Goal: Task Accomplishment & Management: Manage account settings

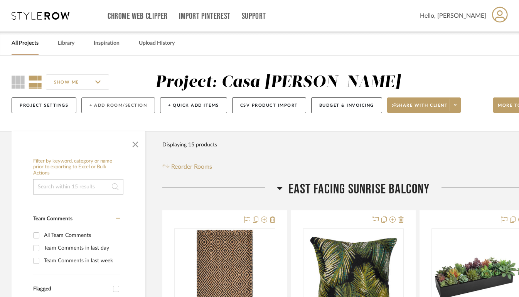
click at [95, 104] on button "+ Add Room/Section" at bounding box center [118, 106] width 74 height 16
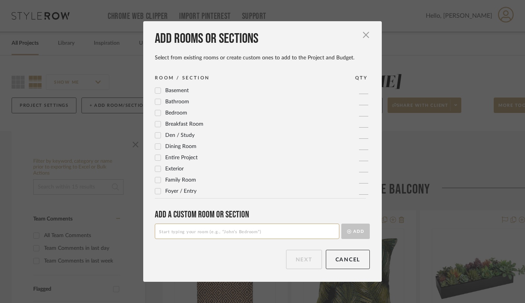
click at [157, 115] on icon at bounding box center [157, 112] width 5 height 5
click at [156, 114] on icon at bounding box center [157, 112] width 5 height 5
click at [174, 224] on input at bounding box center [247, 231] width 184 height 15
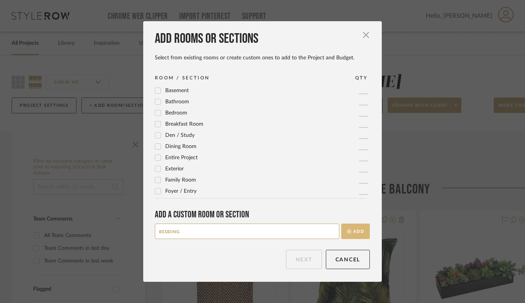
type input "BEDDING"
click at [344, 235] on button "Add" at bounding box center [355, 231] width 29 height 15
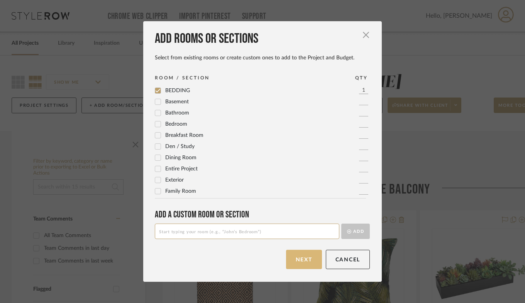
click at [299, 257] on button "Next" at bounding box center [304, 259] width 36 height 19
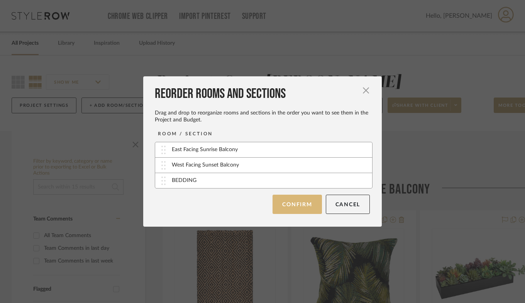
click at [290, 209] on button "Confirm" at bounding box center [296, 204] width 49 height 19
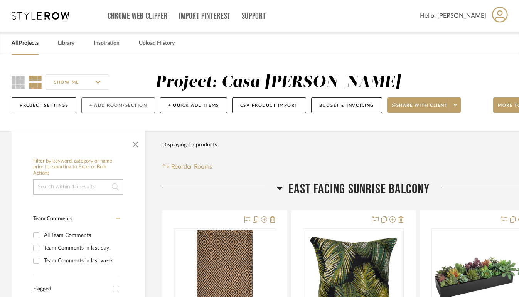
click at [116, 105] on button "+ Add Room/Section" at bounding box center [118, 106] width 74 height 16
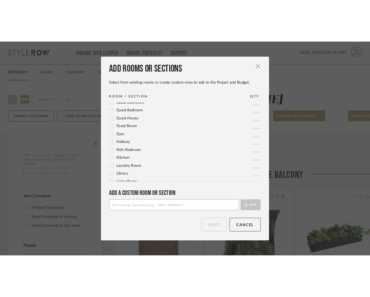
scroll to position [129, 0]
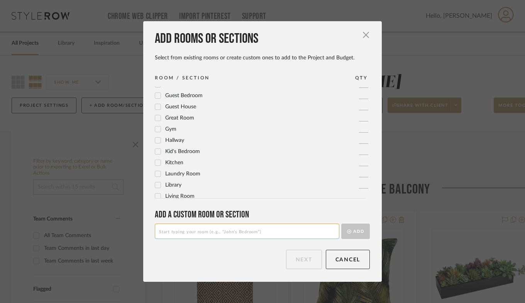
click at [157, 160] on icon at bounding box center [157, 162] width 5 height 5
click at [303, 263] on button "Next" at bounding box center [304, 259] width 36 height 19
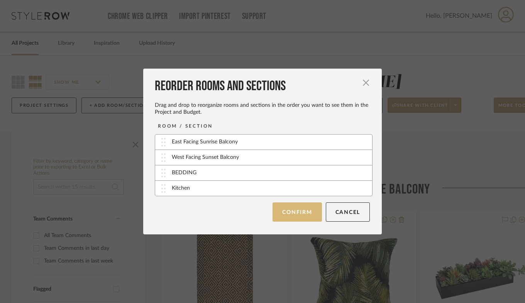
click at [290, 211] on button "Confirm" at bounding box center [296, 212] width 49 height 19
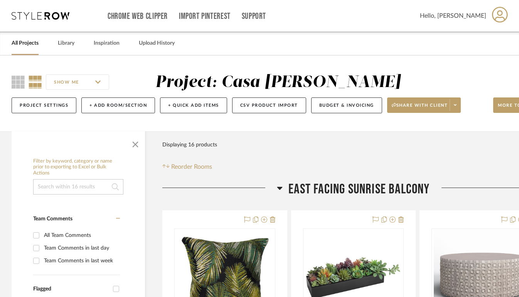
click at [25, 47] on link "All Projects" at bounding box center [25, 43] width 27 height 10
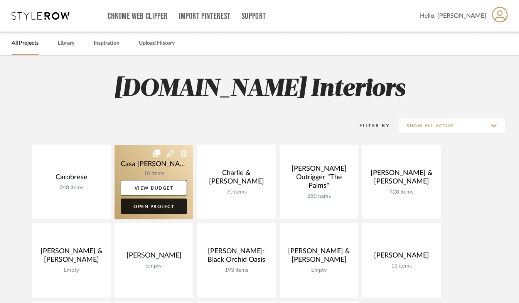
click at [164, 204] on link "Open Project" at bounding box center [154, 206] width 66 height 15
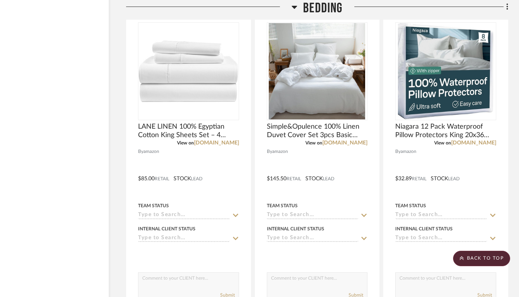
scroll to position [2020, 36]
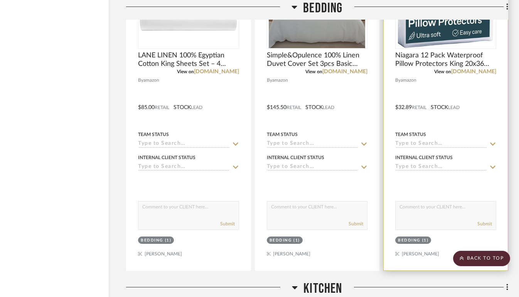
click at [479, 206] on textarea at bounding box center [446, 209] width 100 height 15
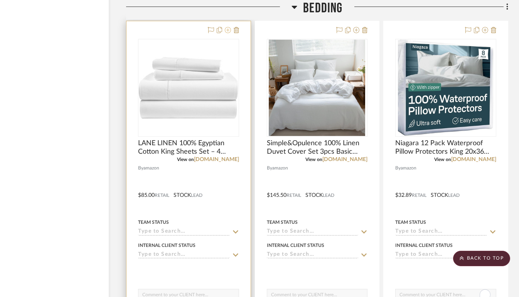
scroll to position [2002, 36]
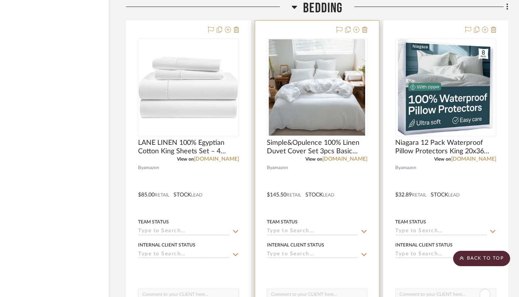
drag, startPoint x: 323, startPoint y: 196, endPoint x: 289, endPoint y: 40, distance: 159.6
click at [289, 40] on div at bounding box center [317, 190] width 124 height 338
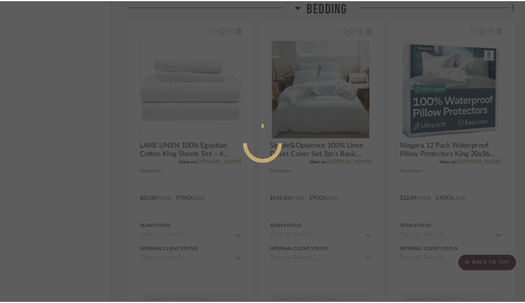
scroll to position [0, 0]
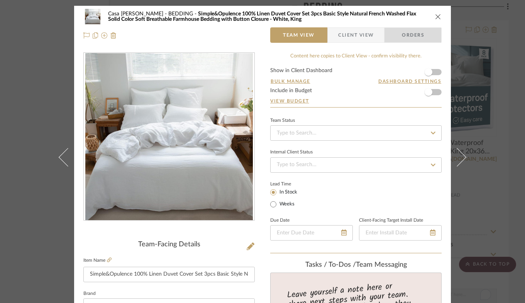
click at [420, 33] on span "Orders" at bounding box center [412, 34] width 39 height 15
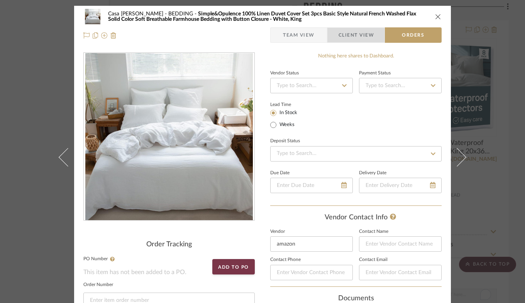
click at [353, 37] on span "Client View" at bounding box center [355, 34] width 35 height 15
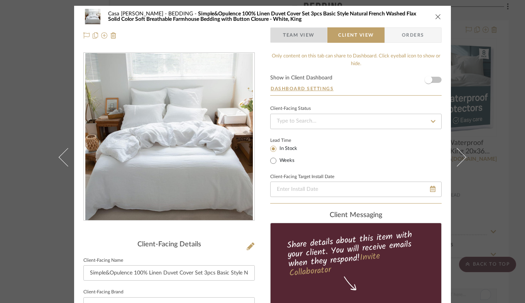
click at [294, 36] on span "Team View" at bounding box center [299, 34] width 32 height 15
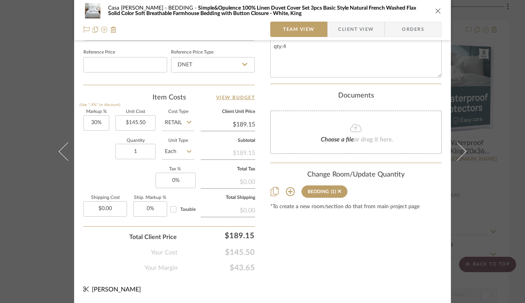
scroll to position [414, 0]
click at [438, 11] on button "close" at bounding box center [437, 10] width 7 height 7
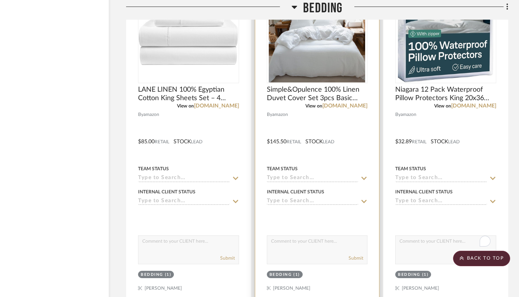
scroll to position [2054, 36]
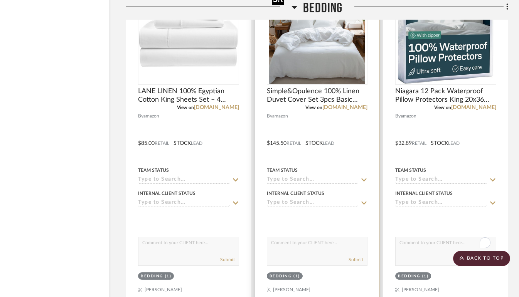
click at [334, 72] on img "0" at bounding box center [317, 36] width 96 height 96
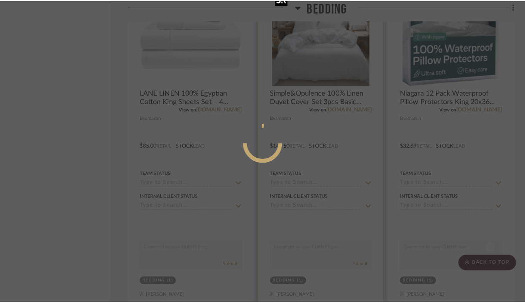
scroll to position [0, 0]
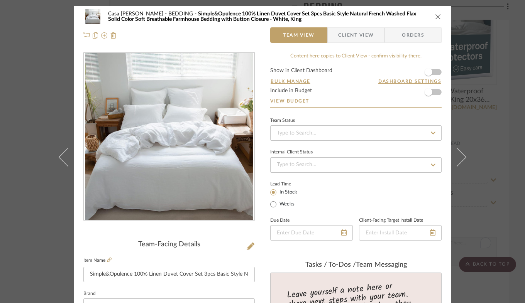
click at [499, 96] on div "Casa Brisa Refresh BEDDING Simple&Opulence 100% Linen Duvet Cover Set 3pcs Basi…" at bounding box center [262, 151] width 525 height 303
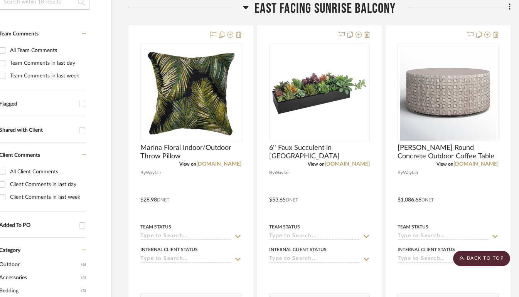
scroll to position [0, 34]
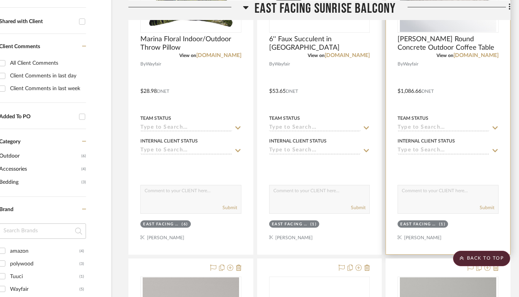
click at [503, 174] on div at bounding box center [448, 86] width 124 height 338
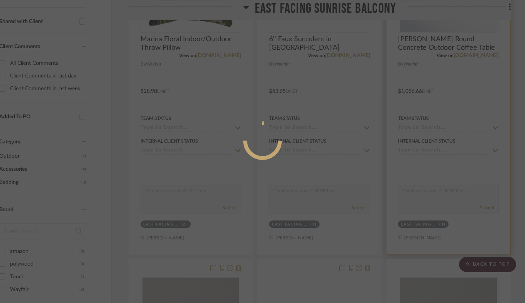
scroll to position [35, 0]
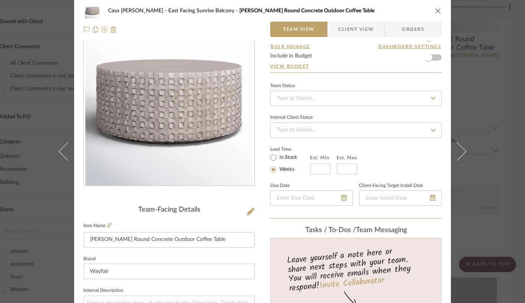
click at [496, 176] on div "Casa Brisa Refresh East Facing Sunrise Balcony Albarn Round Concrete Outdoor Co…" at bounding box center [262, 151] width 525 height 303
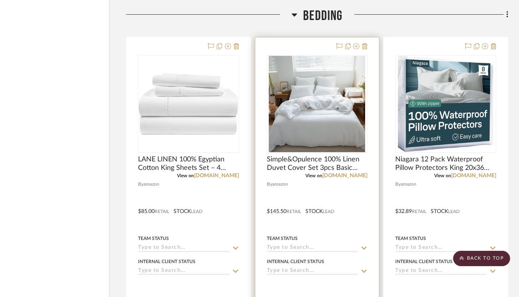
scroll to position [1984, 36]
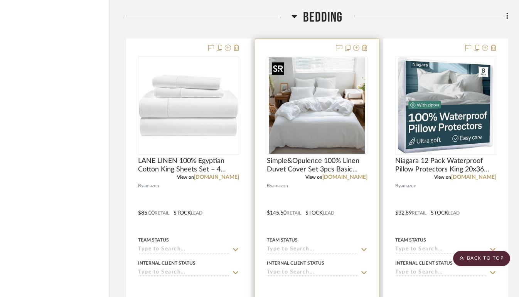
click at [308, 99] on img "0" at bounding box center [317, 105] width 96 height 96
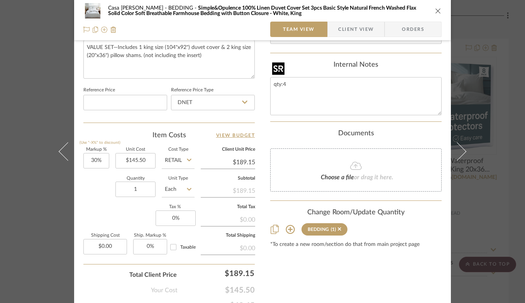
scroll to position [376, 0]
click at [85, 164] on input "30%" at bounding box center [96, 161] width 26 height 15
type input "30"
type input "0%"
type input "$145.50"
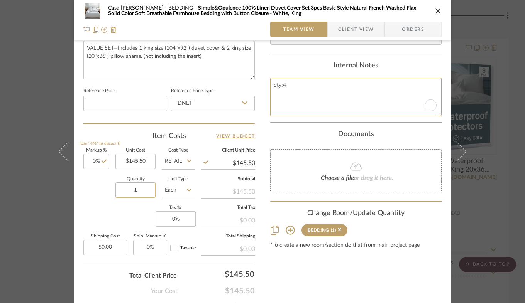
drag, startPoint x: 85, startPoint y: 164, endPoint x: 123, endPoint y: 196, distance: 49.5
click at [142, 191] on input "1" at bounding box center [135, 189] width 40 height 15
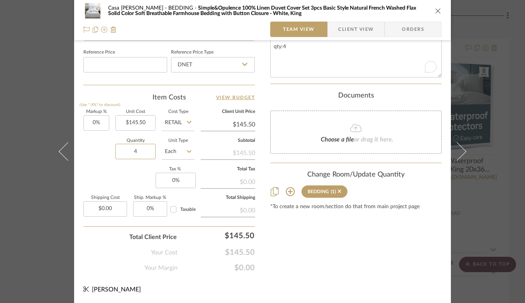
type input "4"
click at [475, 132] on div "Casa Brisa Refresh BEDDING Simple&Opulence 100% Linen Duvet Cover Set 3pcs Basi…" at bounding box center [262, 151] width 525 height 303
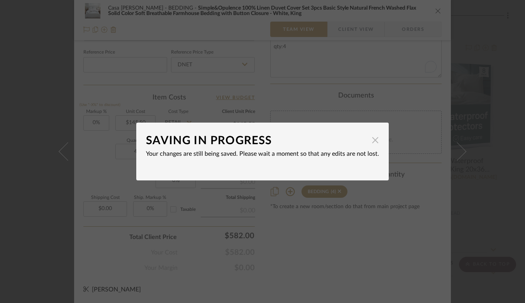
click at [373, 139] on span "button" at bounding box center [374, 139] width 15 height 15
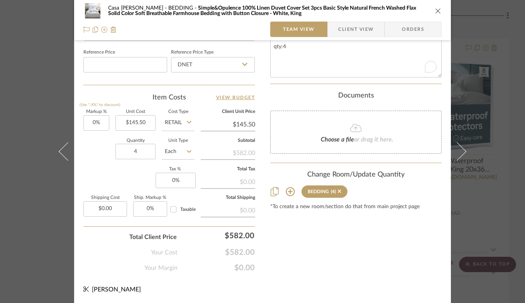
click at [486, 50] on div "Casa Brisa Refresh BEDDING Simple&Opulence 100% Linen Duvet Cover Set 3pcs Basi…" at bounding box center [262, 151] width 525 height 303
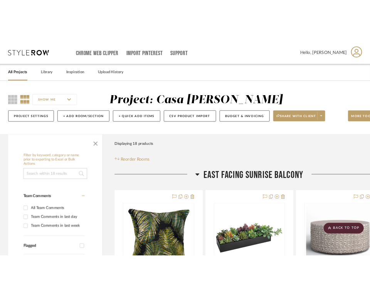
scroll to position [1984, 36]
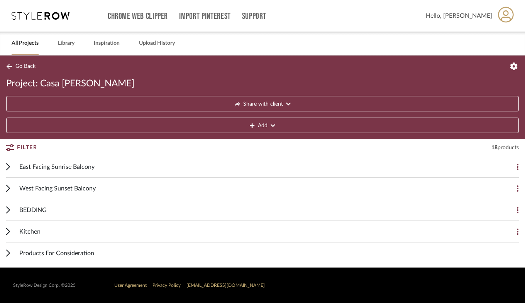
click at [22, 44] on link "All Projects" at bounding box center [25, 43] width 27 height 10
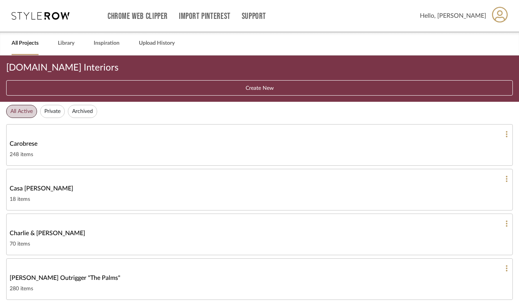
click at [122, 181] on div at bounding box center [260, 179] width 500 height 7
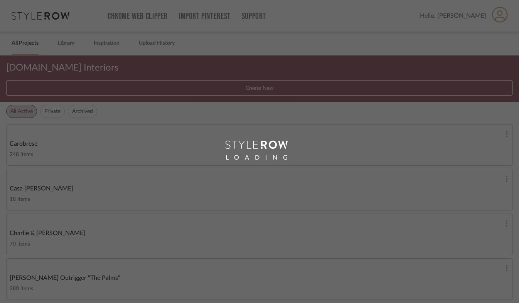
click at [122, 181] on div "LOADING" at bounding box center [259, 151] width 519 height 303
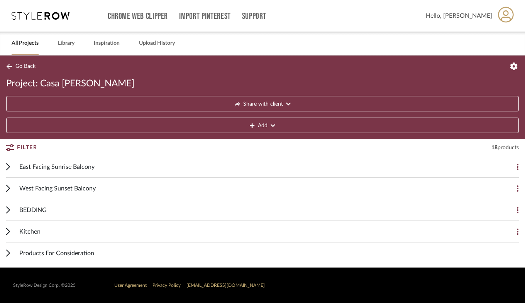
click at [22, 36] on div "All Projects" at bounding box center [25, 44] width 27 height 24
click at [12, 65] on icon at bounding box center [9, 67] width 6 height 6
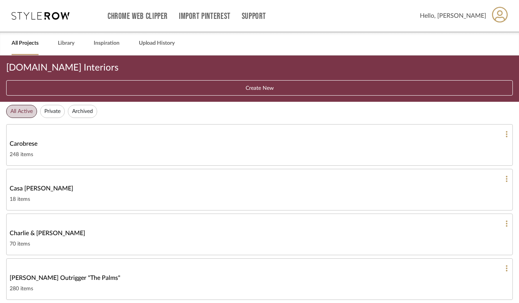
click at [23, 44] on link "All Projects" at bounding box center [25, 43] width 27 height 10
click at [27, 48] on link "All Projects" at bounding box center [25, 43] width 27 height 10
click at [20, 50] on div "All Projects" at bounding box center [25, 44] width 27 height 24
click at [81, 197] on div "18 items" at bounding box center [260, 199] width 500 height 9
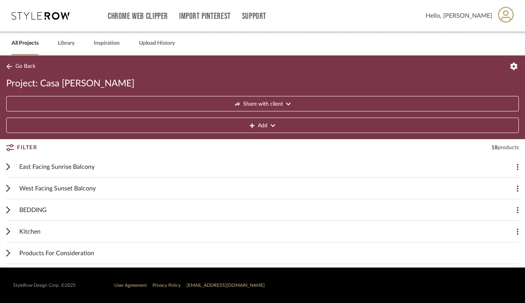
click at [25, 211] on span "BEDDING" at bounding box center [32, 210] width 27 height 9
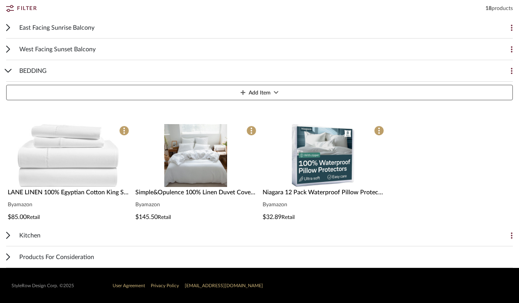
scroll to position [140, 0]
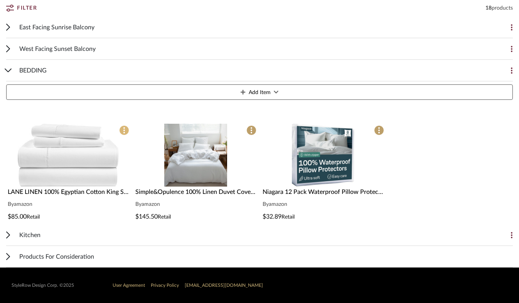
click at [126, 129] on span at bounding box center [124, 130] width 10 height 10
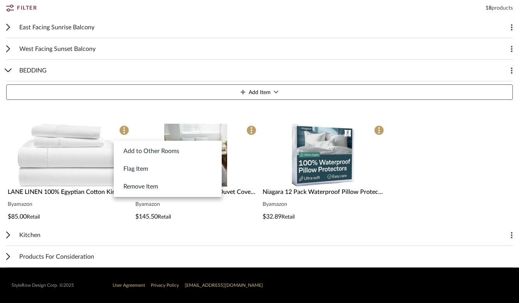
click at [75, 167] on div at bounding box center [259, 151] width 519 height 303
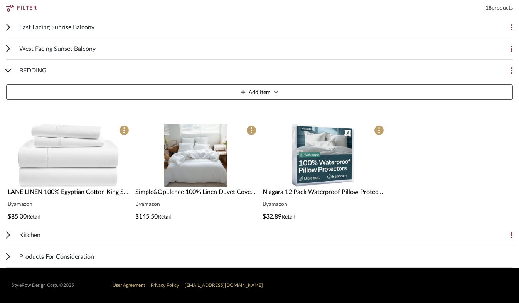
click at [75, 167] on img "0" at bounding box center [68, 155] width 101 height 63
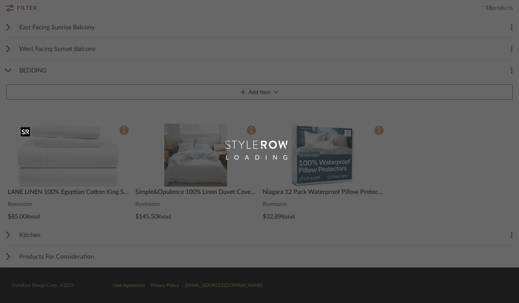
click at [75, 167] on div "Chrome Web Clipper Import Pinterest Support All Projects Library Inspiration Up…" at bounding box center [259, 81] width 519 height 443
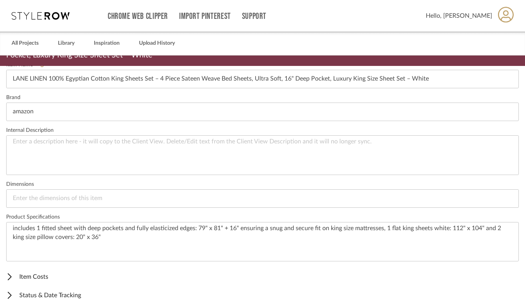
scroll to position [253, 0]
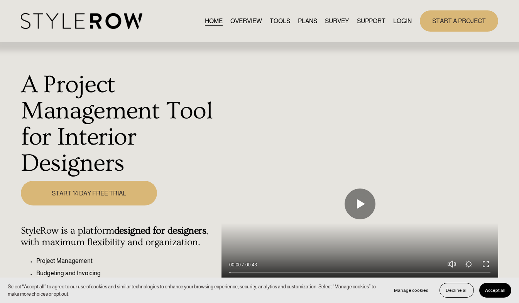
click at [403, 19] on link "LOGIN" at bounding box center [402, 21] width 19 height 10
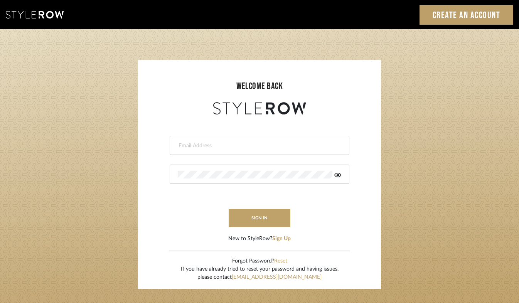
type input "[EMAIL_ADDRESS][DOMAIN_NAME]"
click at [261, 230] on form "[EMAIL_ADDRESS][DOMAIN_NAME] This field is required This field is required sign…" at bounding box center [260, 179] width 228 height 127
click at [262, 223] on button "sign in" at bounding box center [260, 218] width 62 height 18
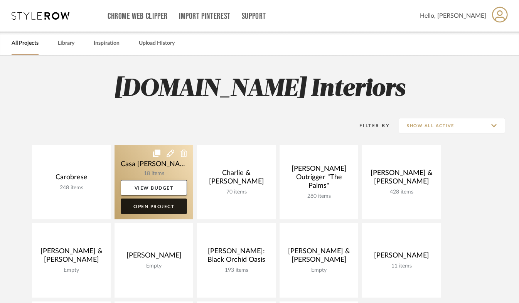
click at [154, 203] on link "Open Project" at bounding box center [154, 206] width 66 height 15
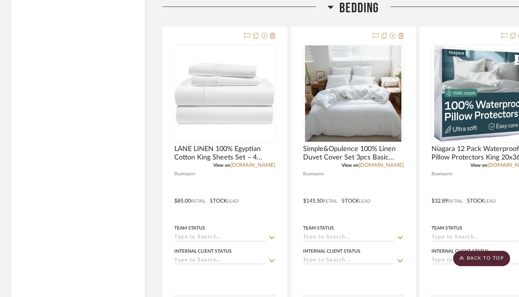
scroll to position [1990, 0]
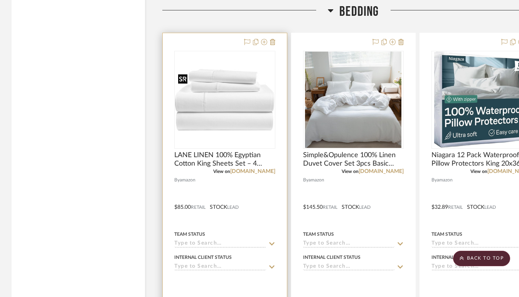
click at [0, 0] on img at bounding box center [0, 0] width 0 height 0
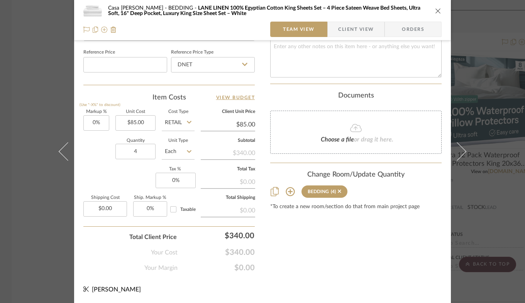
scroll to position [414, 0]
click at [501, 94] on div "Casa Brisa Refresh BEDDING LANE LINEN 100% Egyptian Cotton King Sheets Set – 4 …" at bounding box center [262, 151] width 525 height 303
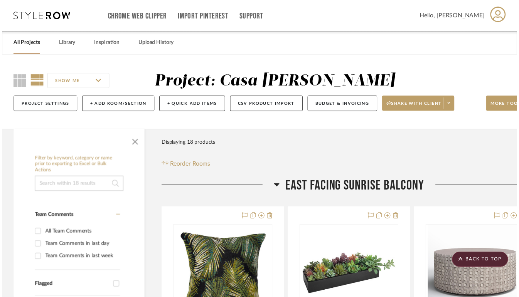
scroll to position [1990, 0]
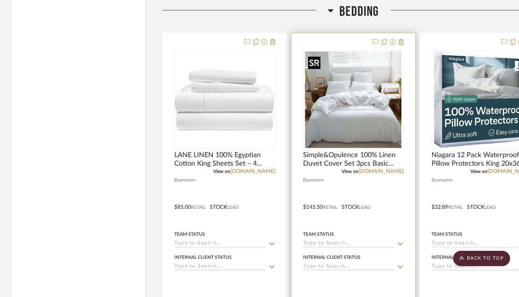
click at [345, 88] on img "0" at bounding box center [353, 100] width 96 height 96
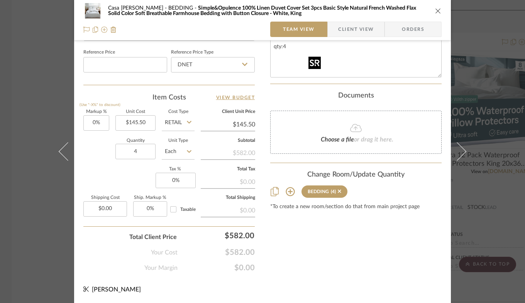
scroll to position [410, 0]
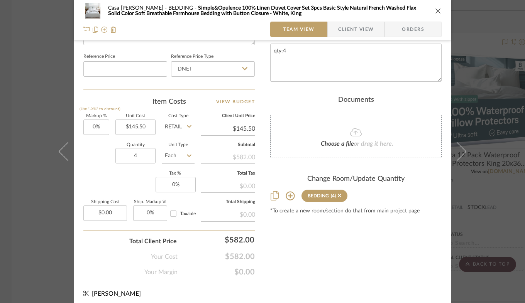
click at [471, 105] on div "Casa Brisa Refresh BEDDING Simple&Opulence 100% Linen Duvet Cover Set 3pcs Basi…" at bounding box center [262, 151] width 525 height 303
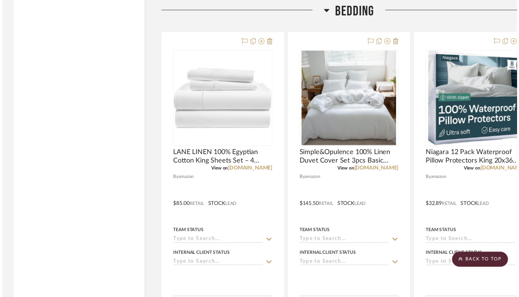
scroll to position [1990, 0]
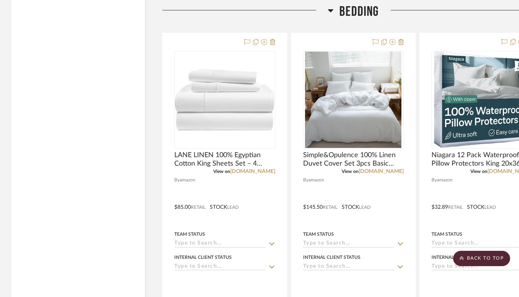
click at [471, 105] on img "0" at bounding box center [482, 100] width 96 height 96
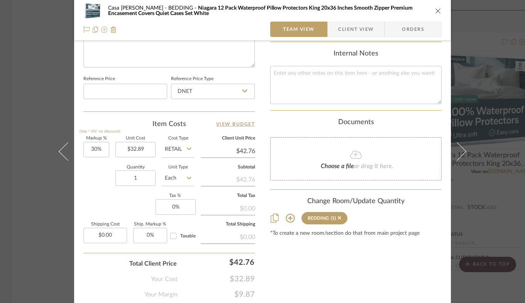
scroll to position [412, 0]
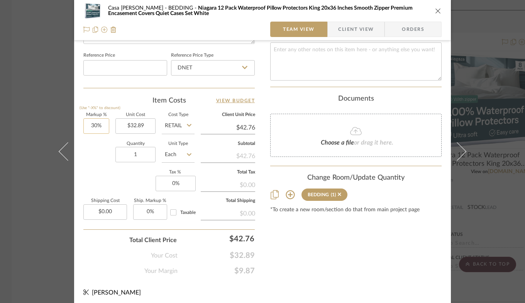
type input "30"
click at [103, 128] on input "30" at bounding box center [96, 125] width 26 height 15
click at [491, 95] on div "Casa Brisa Refresh BEDDING Niagara 12 Pack Waterproof Pillow Protectors King 20…" at bounding box center [262, 151] width 525 height 303
type input "0%"
type input "$32.89"
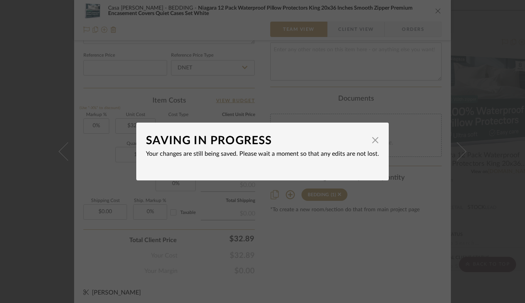
click at [483, 105] on div "SAVING IN PROGRESS × Your changes are still being saved. Please wait a moment s…" at bounding box center [262, 151] width 525 height 303
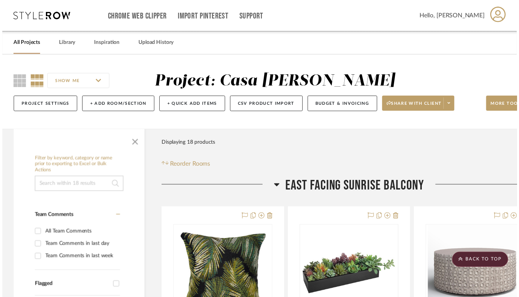
scroll to position [1990, 0]
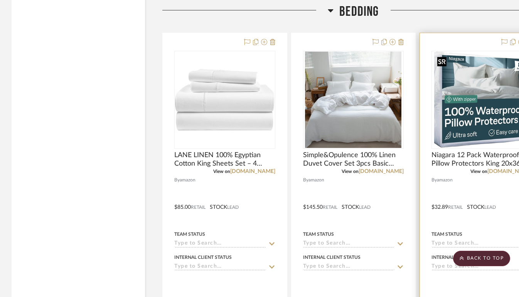
drag, startPoint x: 483, startPoint y: 105, endPoint x: 460, endPoint y: 72, distance: 40.1
click at [460, 72] on img "0" at bounding box center [482, 100] width 96 height 96
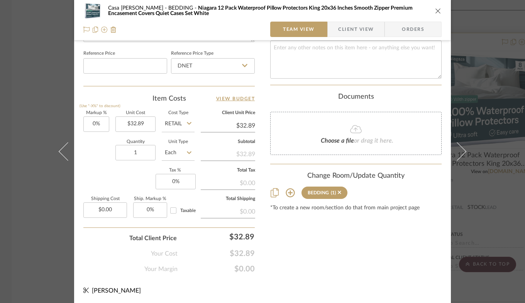
scroll to position [415, 0]
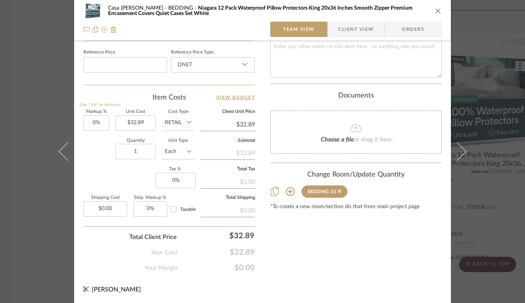
click at [503, 64] on div "Casa Brisa Refresh BEDDING Niagara 12 Pack Waterproof Pillow Protectors King 20…" at bounding box center [262, 151] width 525 height 303
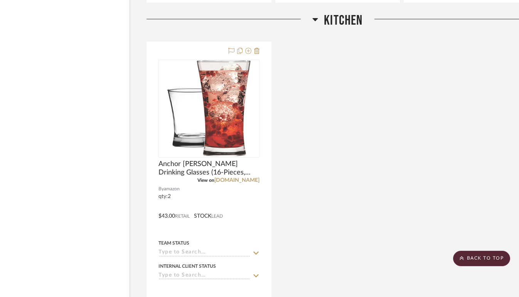
scroll to position [2358, 17]
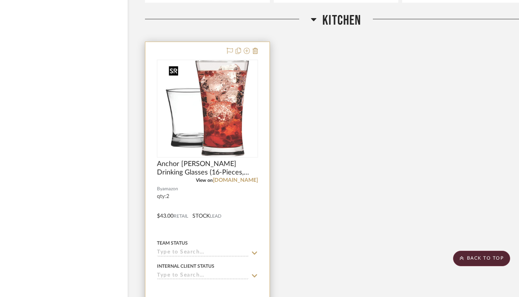
click at [216, 125] on img "0" at bounding box center [207, 109] width 83 height 96
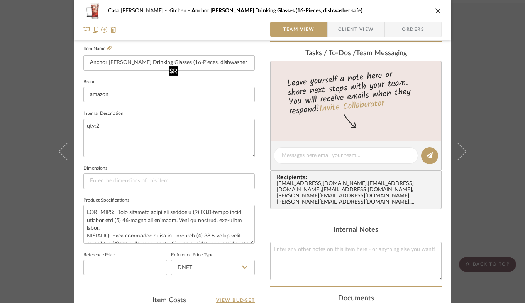
scroll to position [224, 0]
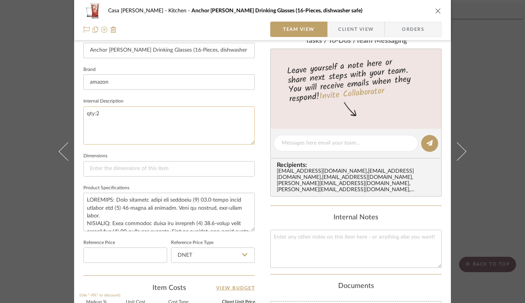
click at [101, 113] on textarea "qty:2" at bounding box center [168, 125] width 171 height 38
type textarea "q"
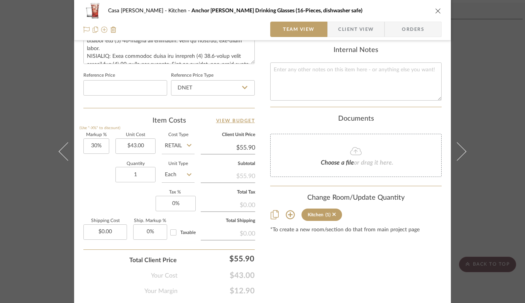
scroll to position [397, 0]
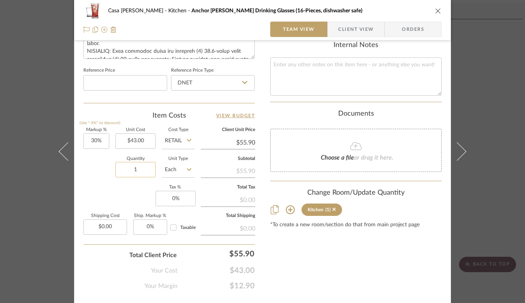
click at [140, 172] on input "1" at bounding box center [135, 169] width 40 height 15
type input "2"
type input "30"
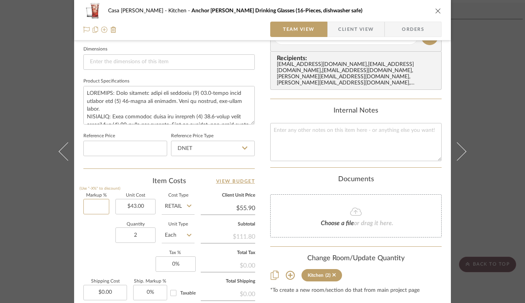
scroll to position [330, 0]
click at [481, 111] on div "Casa Brisa Refresh Kitchen Anchor [PERSON_NAME] Drinking Glasses (16-Pieces, di…" at bounding box center [262, 151] width 525 height 303
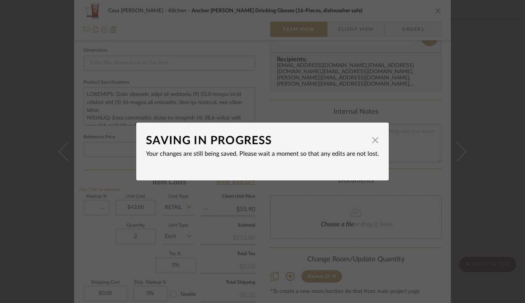
type input "0%"
type input "$43.00"
click at [459, 101] on div "SAVING IN PROGRESS × Your changes are still being saved. Please wait a moment s…" at bounding box center [262, 151] width 525 height 303
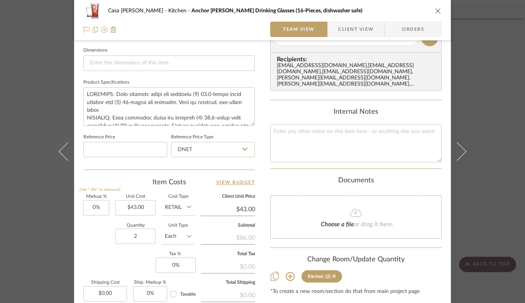
click at [483, 97] on div "Casa Brisa Refresh Kitchen Anchor [PERSON_NAME] Drinking Glasses (16-Pieces, di…" at bounding box center [262, 151] width 525 height 303
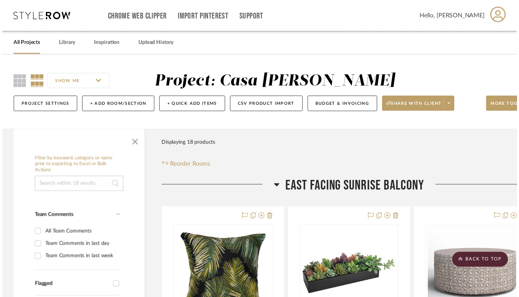
scroll to position [2358, 17]
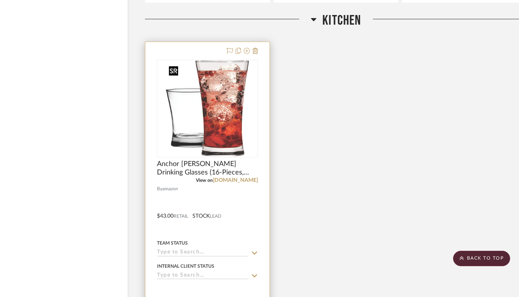
click at [218, 131] on img "0" at bounding box center [207, 109] width 83 height 96
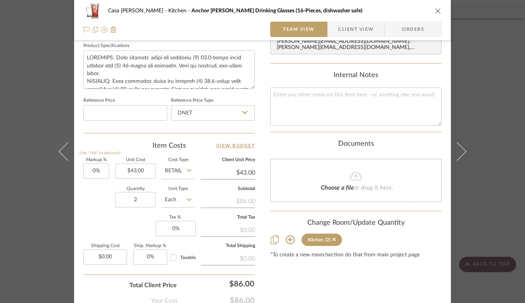
scroll to position [415, 0]
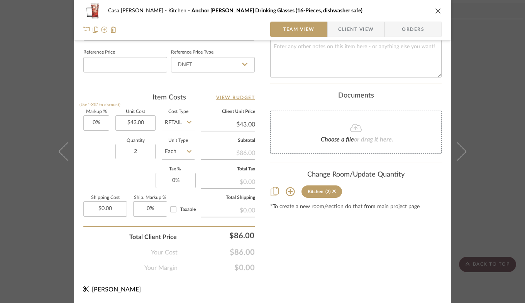
click at [482, 68] on div "Casa Brisa Refresh Kitchen Anchor [PERSON_NAME] Drinking Glasses (16-Pieces, di…" at bounding box center [262, 151] width 525 height 303
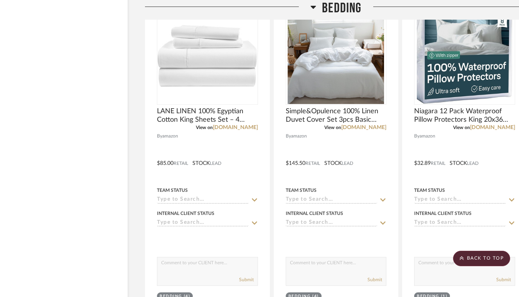
scroll to position [2004, 17]
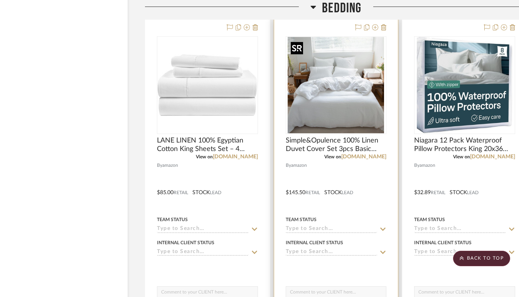
click at [321, 94] on img "0" at bounding box center [336, 85] width 96 height 96
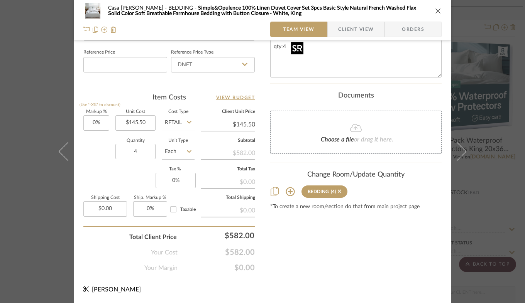
scroll to position [414, 0]
click at [485, 71] on div "Casa Brisa Refresh BEDDING Simple&Opulence 100% Linen Duvet Cover Set 3pcs Basi…" at bounding box center [262, 151] width 525 height 303
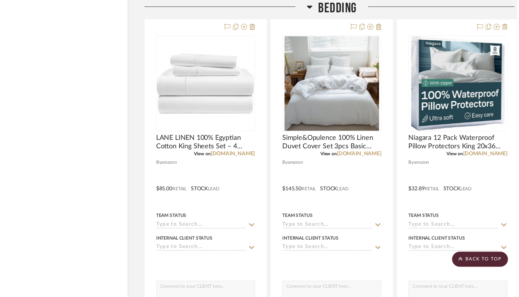
scroll to position [2004, 17]
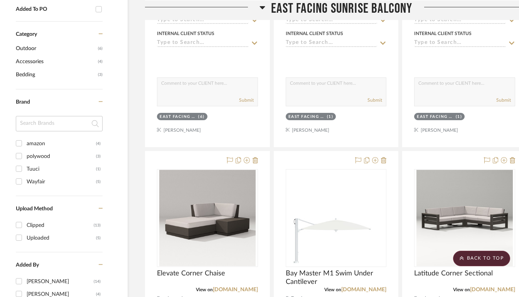
scroll to position [0, 17]
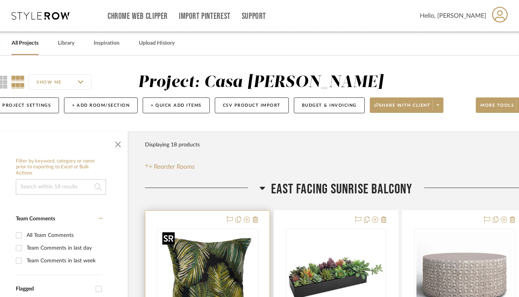
click at [177, 244] on img "0" at bounding box center [207, 278] width 96 height 96
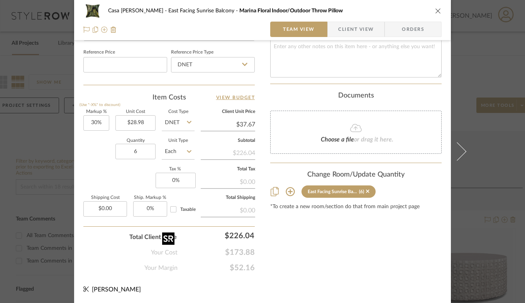
scroll to position [415, 0]
click at [498, 36] on div "Casa Brisa Refresh East Facing Sunrise Balcony Marina Floral Indoor/Outdoor Thr…" at bounding box center [262, 151] width 525 height 303
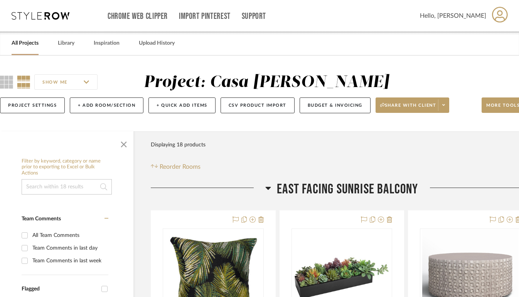
scroll to position [0, 8]
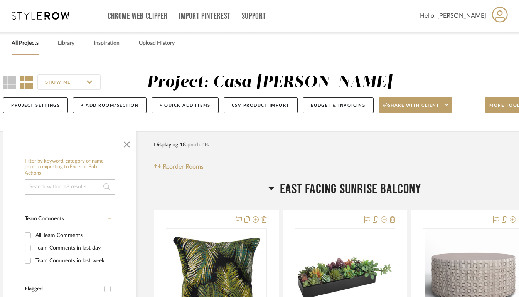
click at [19, 45] on link "All Projects" at bounding box center [25, 43] width 27 height 10
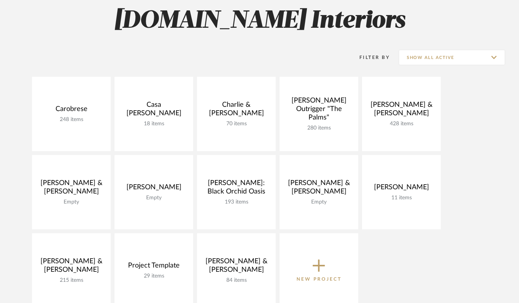
scroll to position [98, 0]
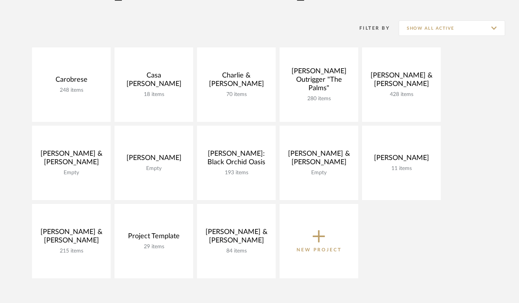
click at [478, 73] on div "Carobrese 248 items View Budget Open Project Casa Brisa Refresh 18 items View B…" at bounding box center [259, 164] width 519 height 235
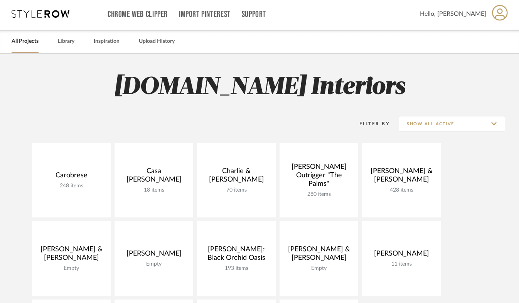
scroll to position [0, 0]
